Goal: Information Seeking & Learning: Learn about a topic

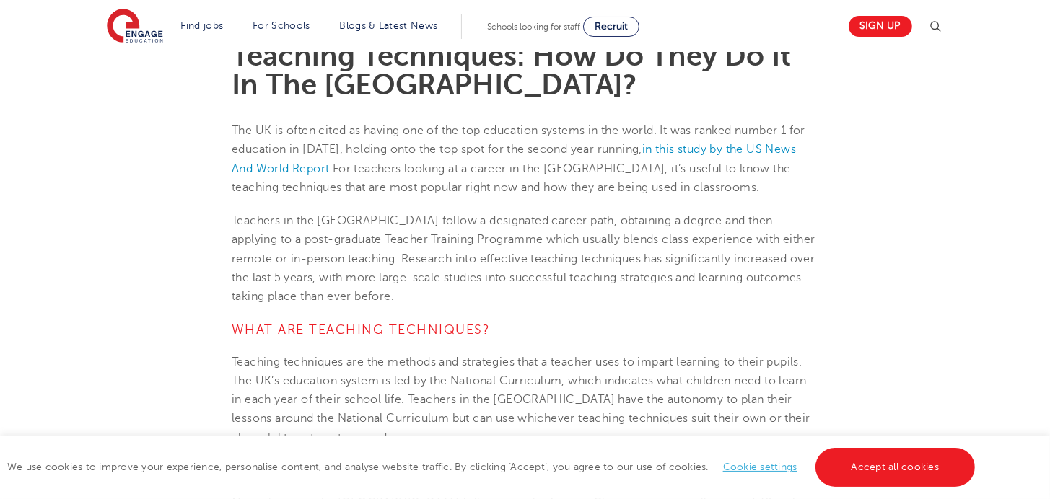
scroll to position [433, 0]
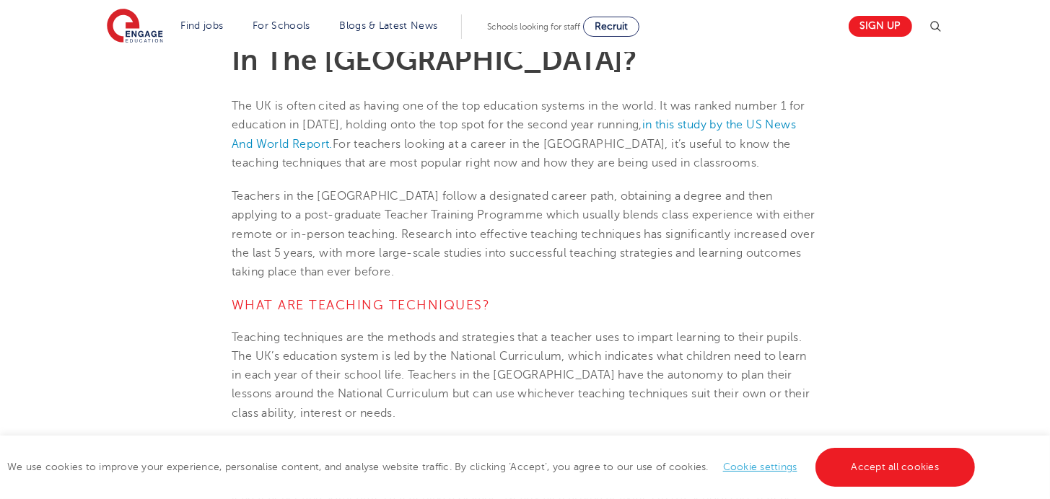
click at [413, 233] on span "Teachers in the [GEOGRAPHIC_DATA] follow a designated career path, obtaining a …" at bounding box center [524, 234] width 584 height 89
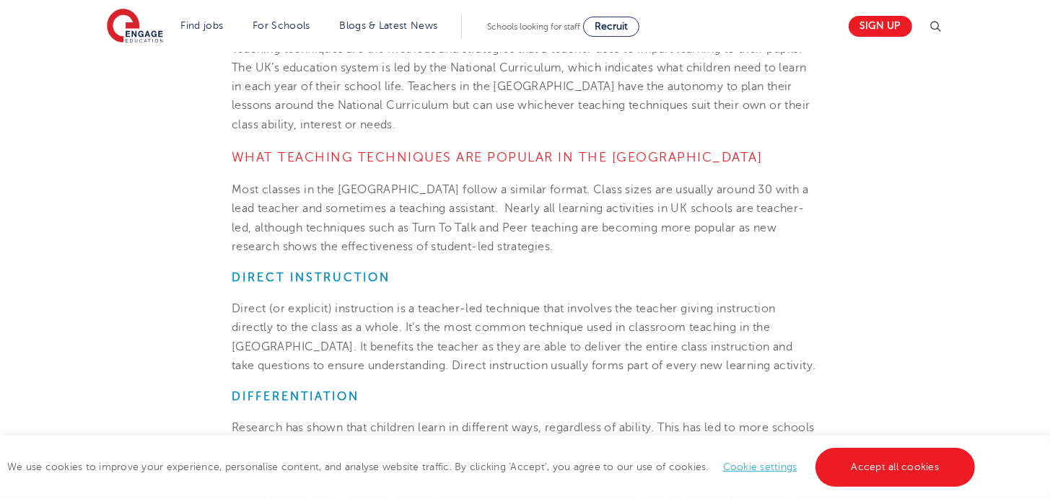
scroll to position [577, 0]
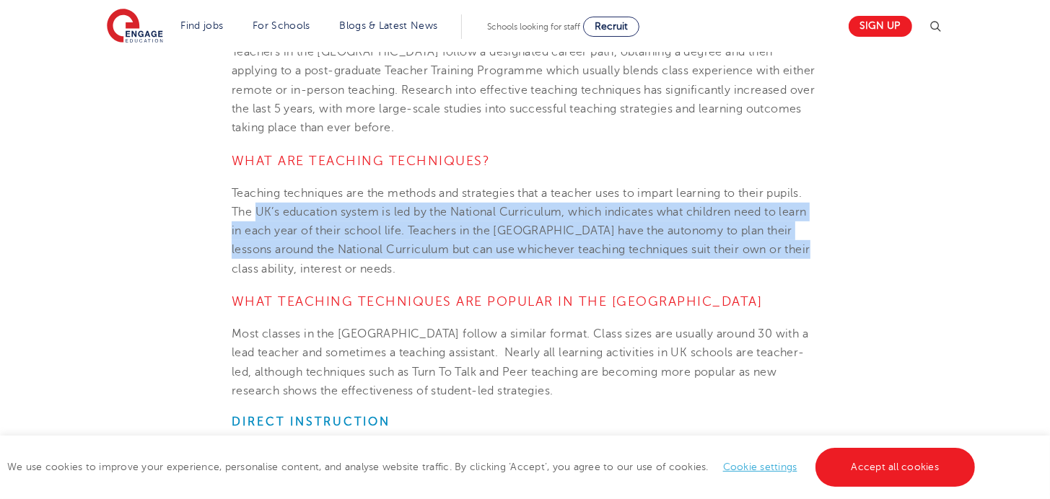
drag, startPoint x: 257, startPoint y: 214, endPoint x: 851, endPoint y: 242, distance: 595.2
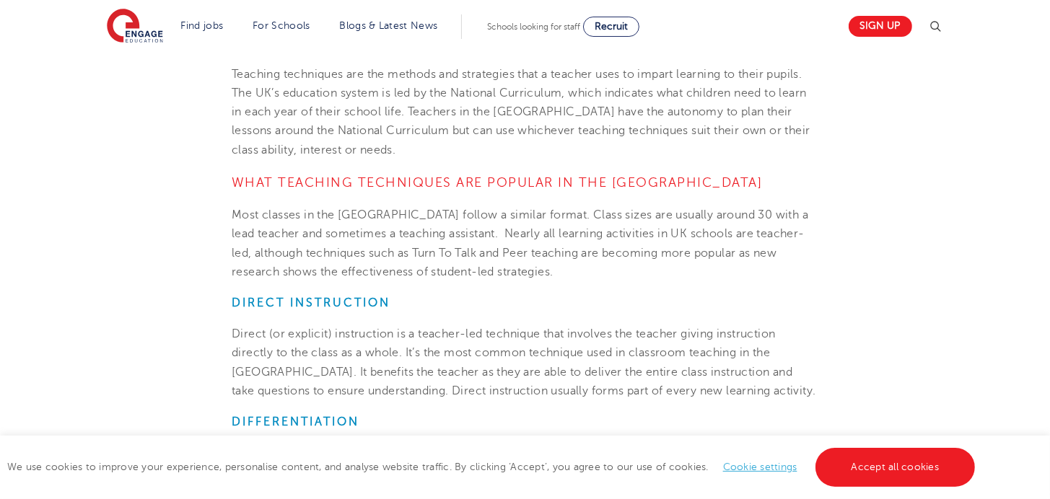
scroll to position [722, 0]
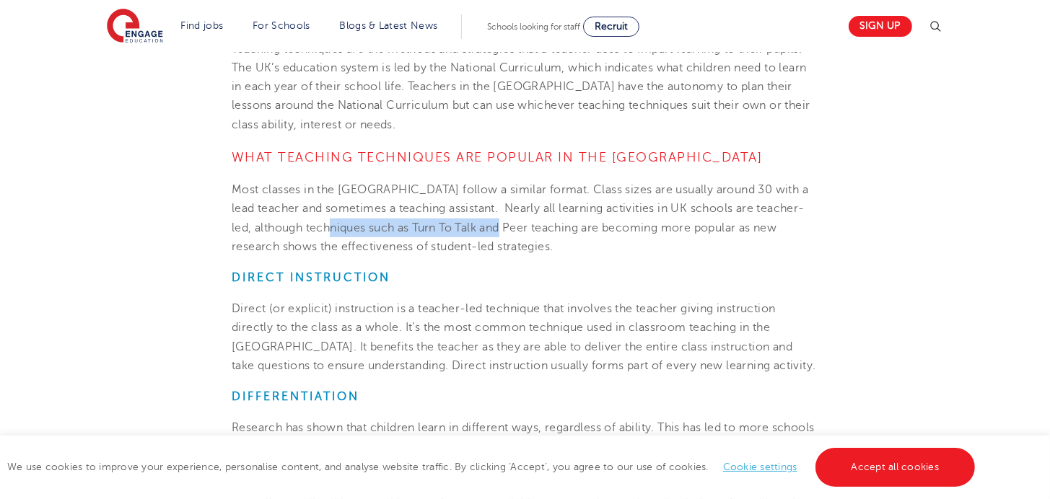
drag, startPoint x: 343, startPoint y: 227, endPoint x: 517, endPoint y: 227, distance: 173.2
click at [517, 227] on span "Most classes in the [GEOGRAPHIC_DATA] follow a similar format. Class sizes are …" at bounding box center [520, 218] width 576 height 70
copy span "Turn To Talk and Peer teaching"
click at [541, 365] on span "Direct (or explicit) instruction is a teacher-led technique that involves the t…" at bounding box center [524, 337] width 584 height 70
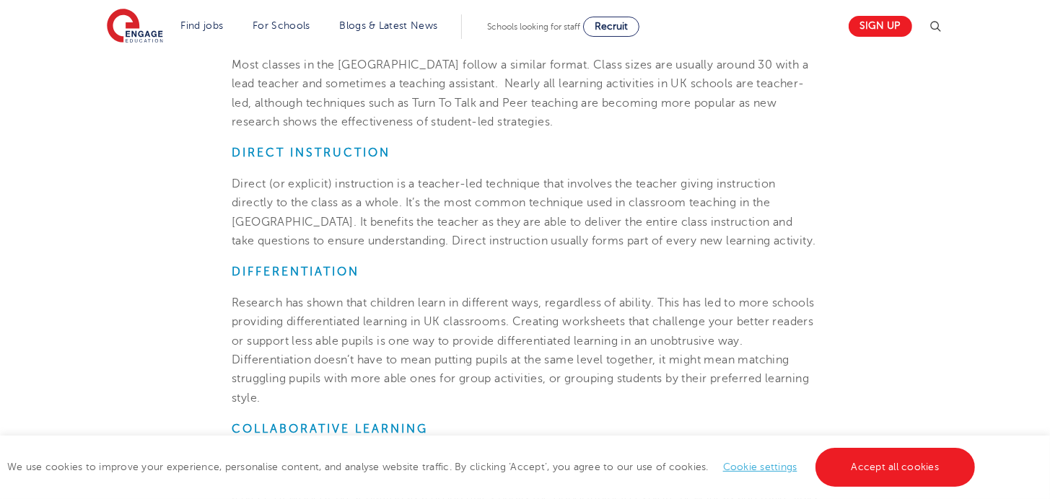
scroll to position [866, 0]
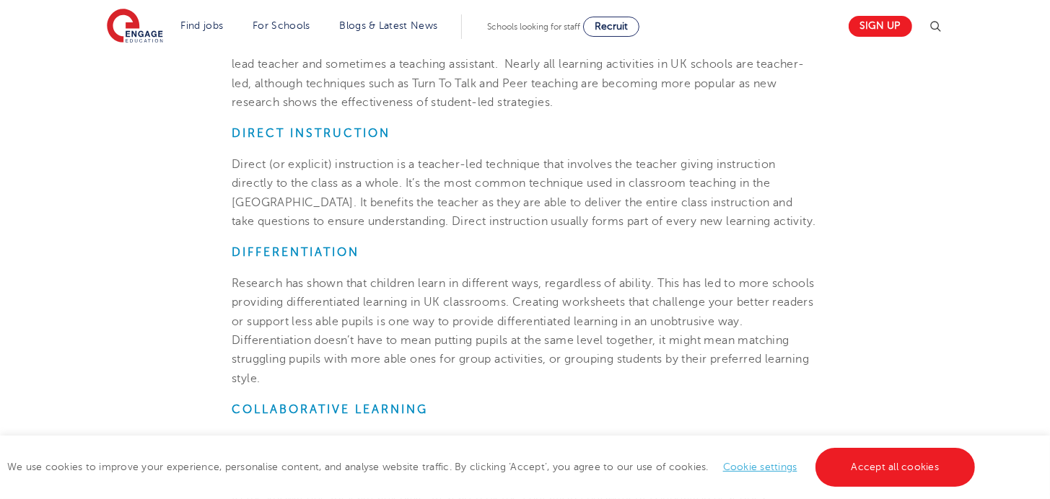
click at [387, 250] on h6 "Differentiation" at bounding box center [525, 252] width 587 height 14
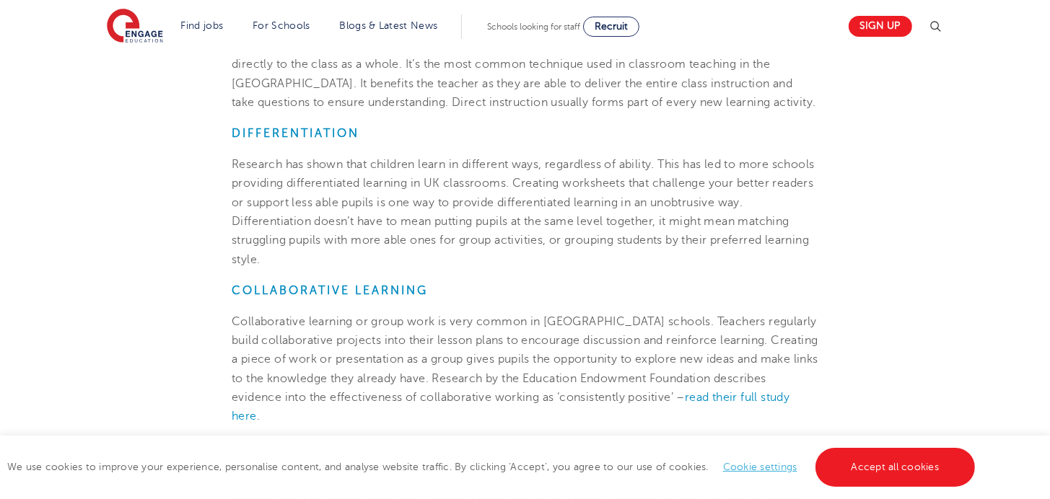
scroll to position [1010, 0]
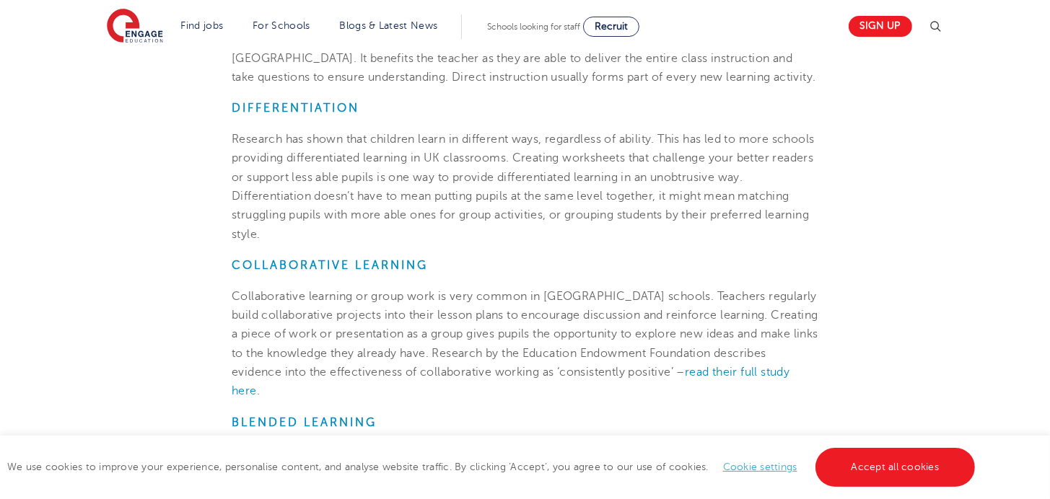
click at [539, 189] on span "Research has shown that children learn in different ways, regardless of ability…" at bounding box center [523, 187] width 583 height 108
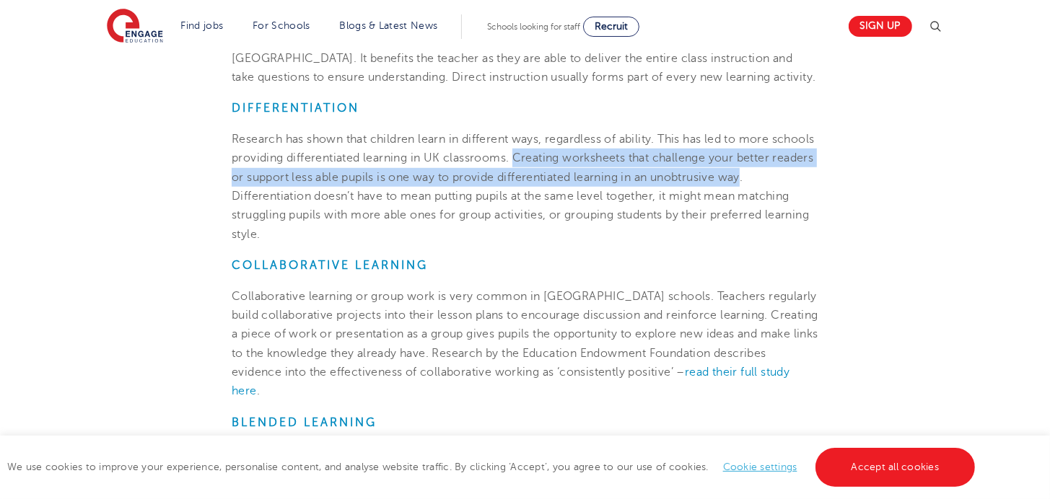
drag, startPoint x: 561, startPoint y: 159, endPoint x: 254, endPoint y: 196, distance: 308.8
click at [254, 196] on span "Research has shown that children learn in different ways, regardless of ability…" at bounding box center [523, 187] width 583 height 108
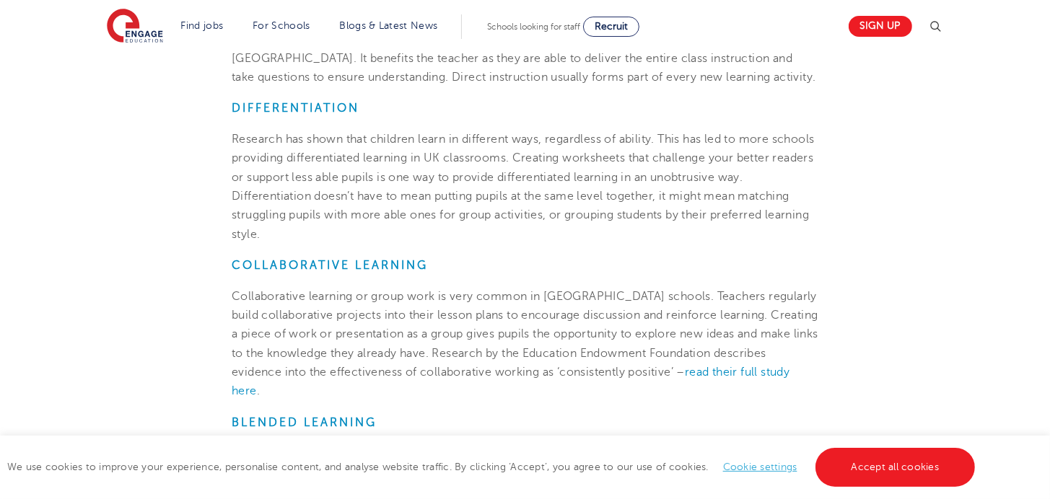
click at [395, 227] on p "Research has shown that children learn in different ways, regardless of ability…" at bounding box center [525, 187] width 587 height 114
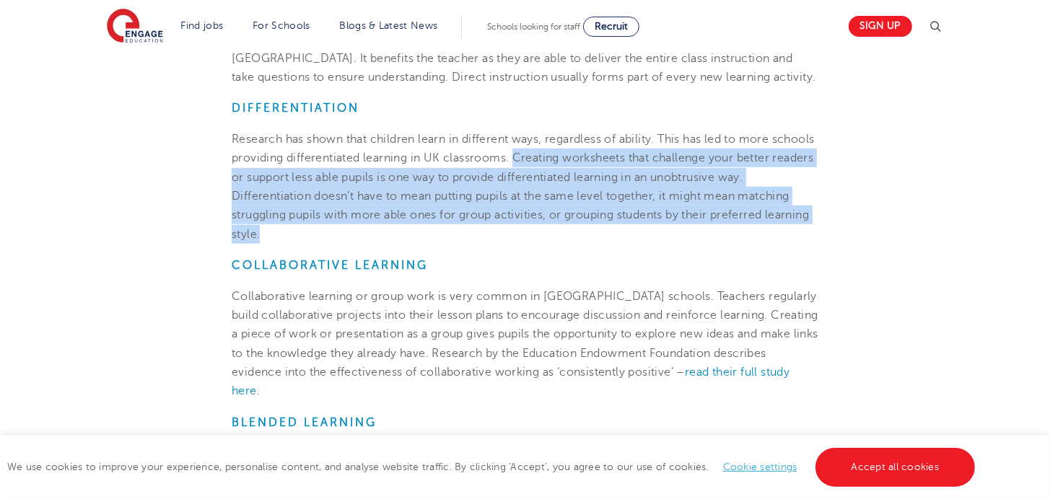
drag, startPoint x: 510, startPoint y: 230, endPoint x: 558, endPoint y: 154, distance: 89.9
click at [558, 154] on p "Research has shown that children learn in different ways, regardless of ability…" at bounding box center [525, 187] width 587 height 114
copy span "Creating worksheets that challenge your better readers or support less able pup…"
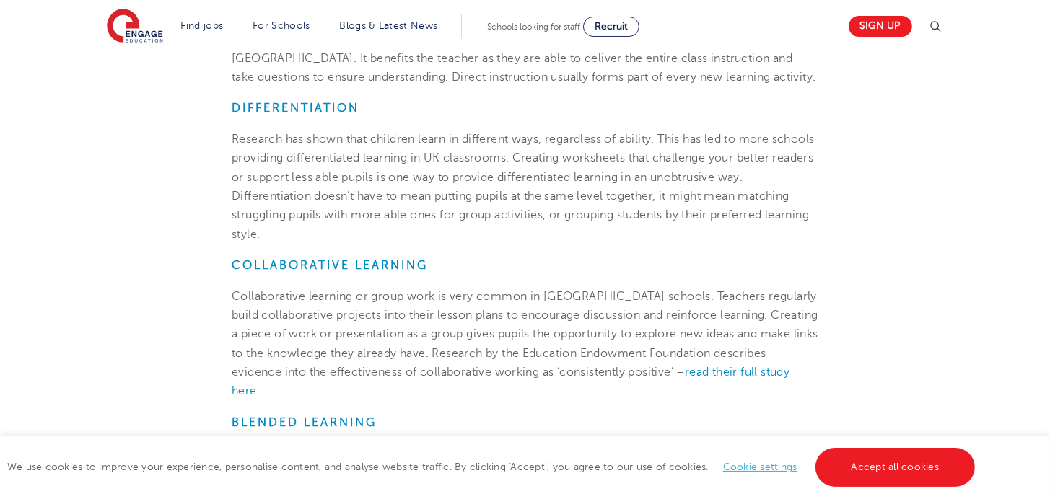
drag, startPoint x: 138, startPoint y: 364, endPoint x: 182, endPoint y: 359, distance: 44.3
click at [138, 364] on section "[DATE] Teaching Techniques: How Do They Do It In The [GEOGRAPHIC_DATA]? The UK …" at bounding box center [524, 174] width 875 height 1572
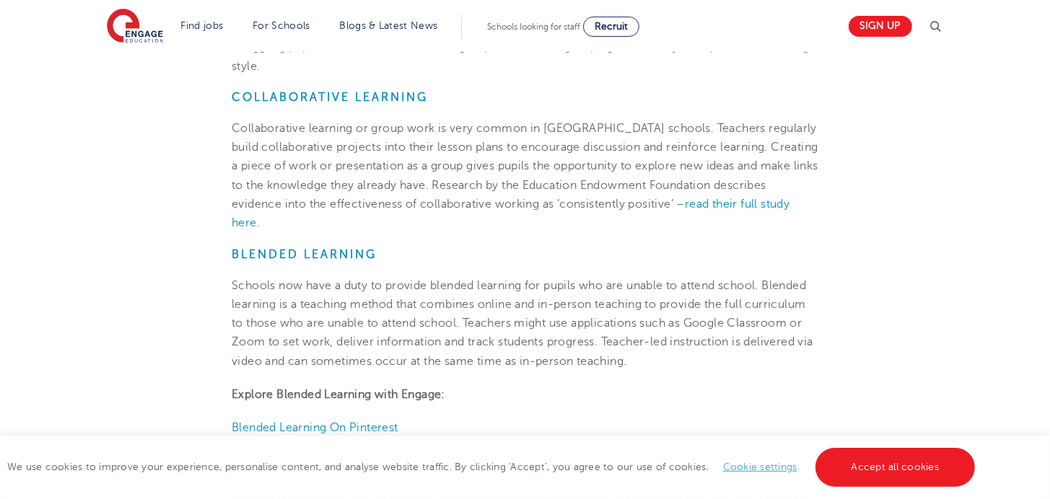
scroll to position [1154, 0]
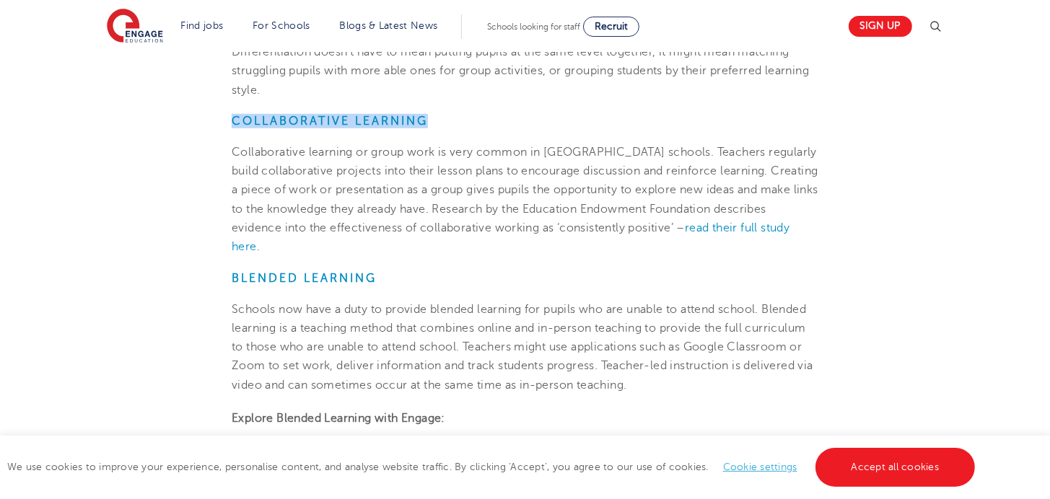
drag, startPoint x: 232, startPoint y: 121, endPoint x: 444, endPoint y: 120, distance: 212.9
click at [444, 120] on h6 "COLLABORATIVE LEARNING" at bounding box center [525, 121] width 587 height 14
copy strong "COLLABORATIVE LEARNING"
click at [386, 164] on span "Collaborative learning or group work is very common in [GEOGRAPHIC_DATA] school…" at bounding box center [525, 190] width 587 height 89
drag, startPoint x: 372, startPoint y: 150, endPoint x: 436, endPoint y: 149, distance: 63.5
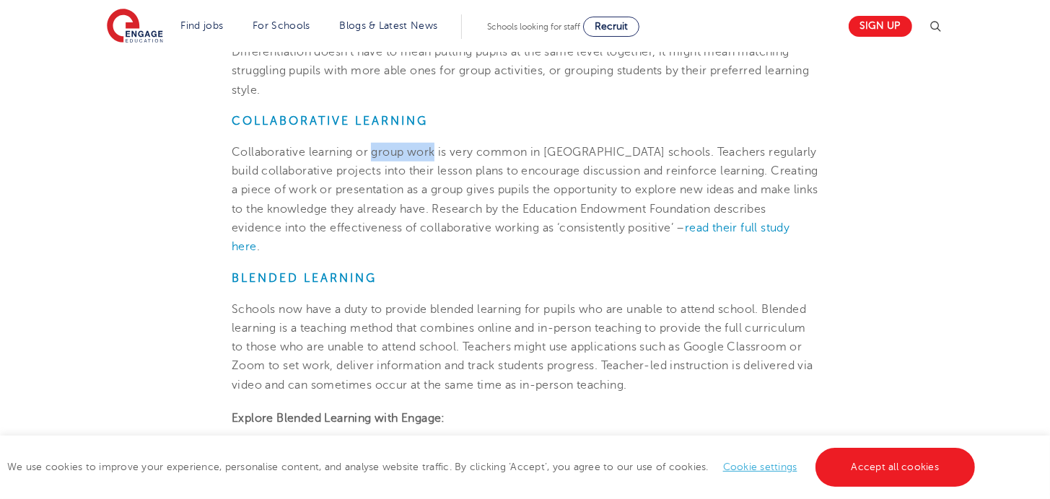
click at [436, 149] on span "Collaborative learning or group work is very common in [GEOGRAPHIC_DATA] school…" at bounding box center [525, 190] width 587 height 89
copy span "group work"
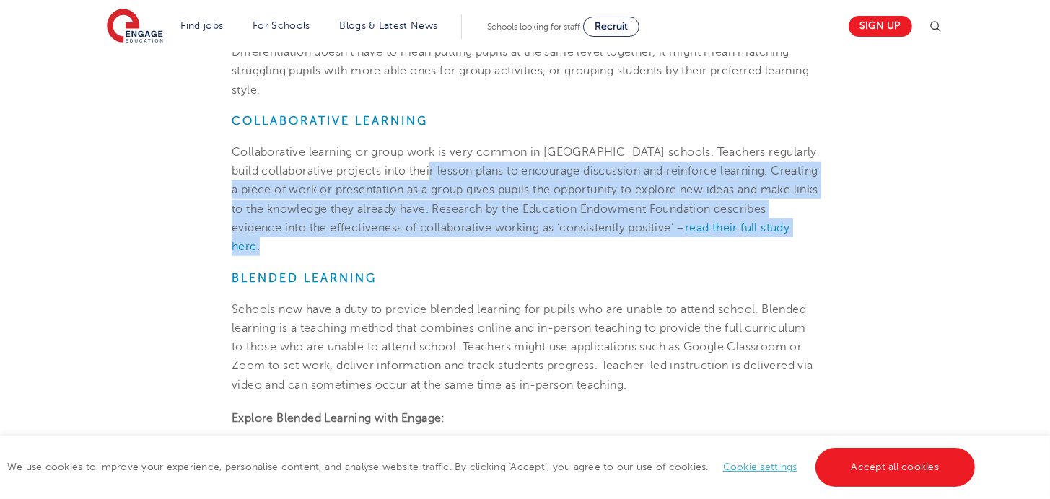
drag, startPoint x: 481, startPoint y: 172, endPoint x: 726, endPoint y: 239, distance: 254.3
click at [726, 239] on p "Collaborative learning or group work is very common in [GEOGRAPHIC_DATA] school…" at bounding box center [525, 200] width 587 height 114
copy p "to encourage discussion and reinforce learning. Creating a piece of work or pre…"
click at [416, 303] on span "Schools now have a duty to provide blended learning for pupils who are unable t…" at bounding box center [523, 347] width 582 height 89
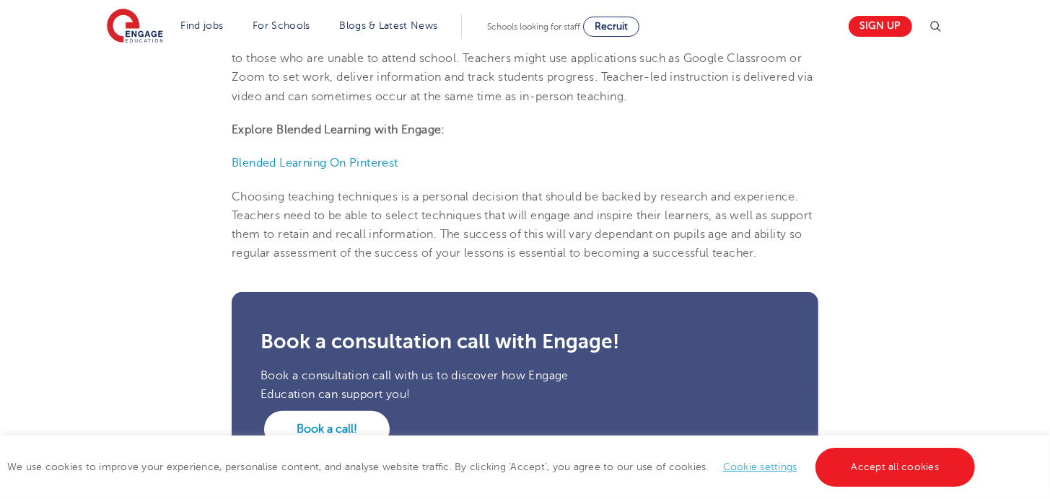
scroll to position [1299, 0]
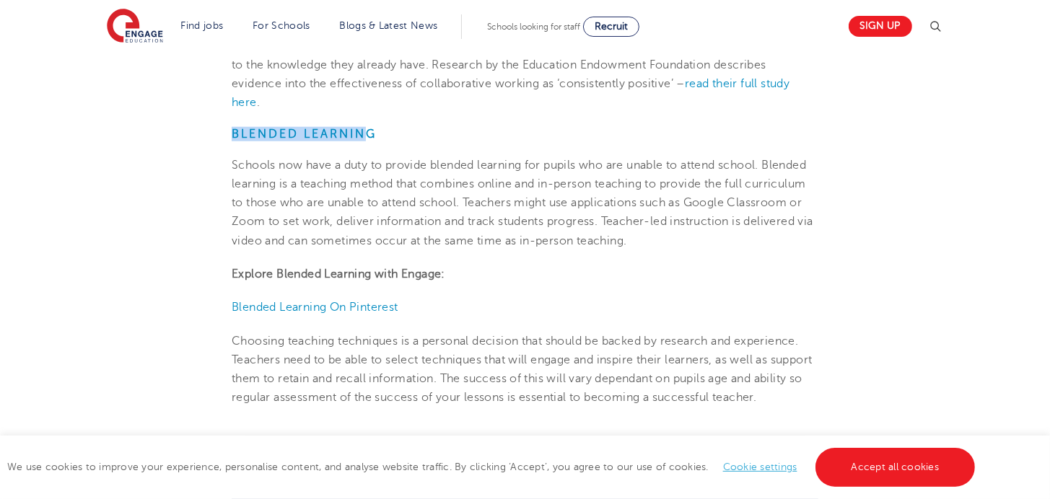
drag, startPoint x: 231, startPoint y: 136, endPoint x: 363, endPoint y: 137, distance: 132.0
click at [363, 137] on strong "Blended Learning" at bounding box center [304, 134] width 145 height 13
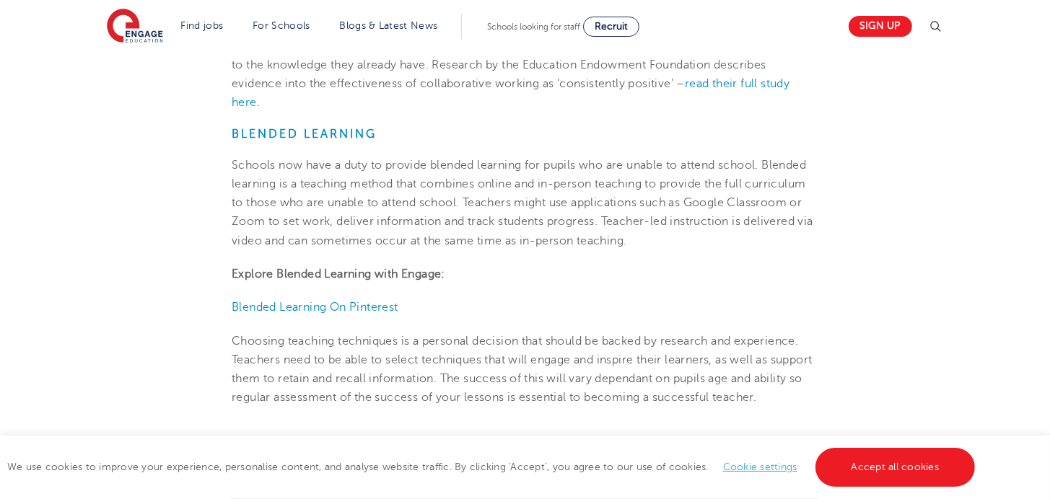
drag, startPoint x: 661, startPoint y: 242, endPoint x: 224, endPoint y: 136, distance: 449.9
copy section "Blended Learning Schools now have a duty to provide blended learning for pupils…"
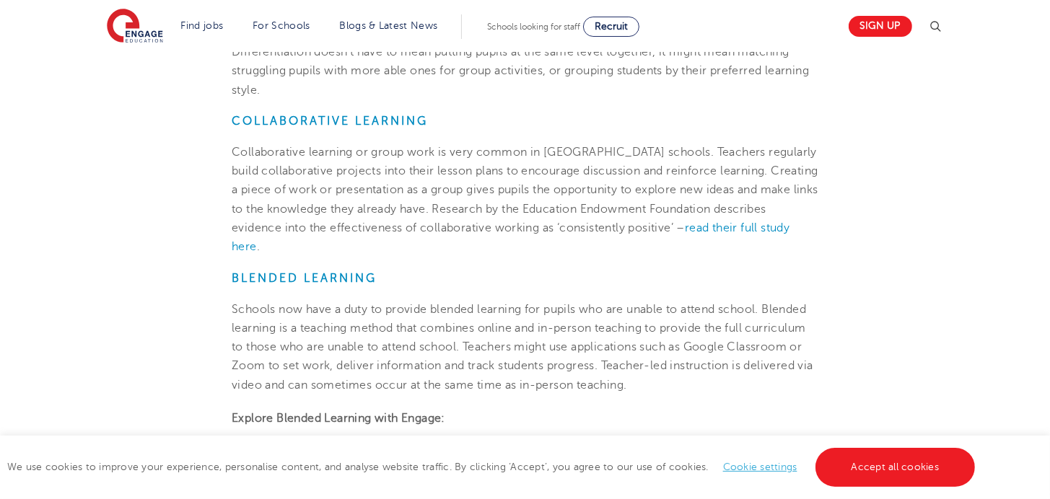
click at [225, 310] on section "[DATE] Teaching Techniques: How Do They Do It In The [GEOGRAPHIC_DATA]? The UK …" at bounding box center [524, 30] width 875 height 1572
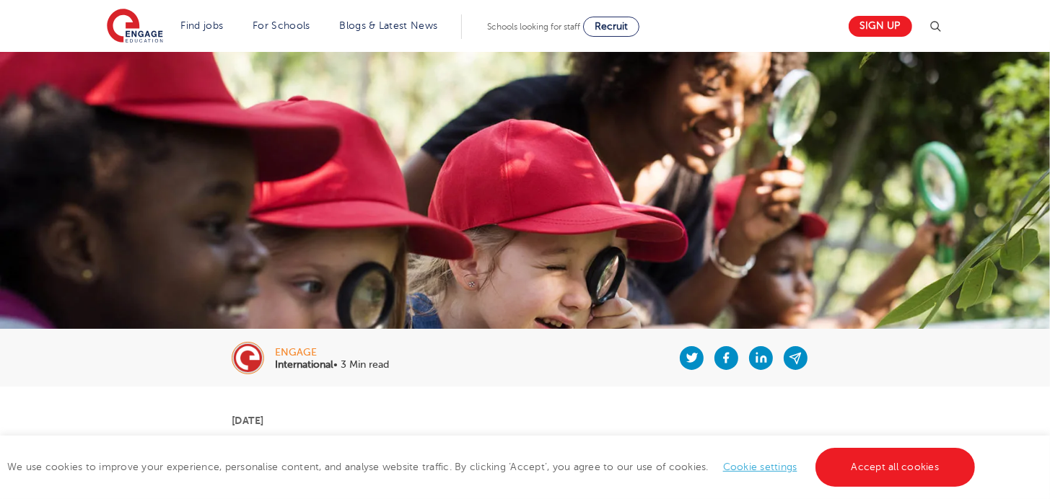
scroll to position [0, 0]
